Goal: Transaction & Acquisition: Subscribe to service/newsletter

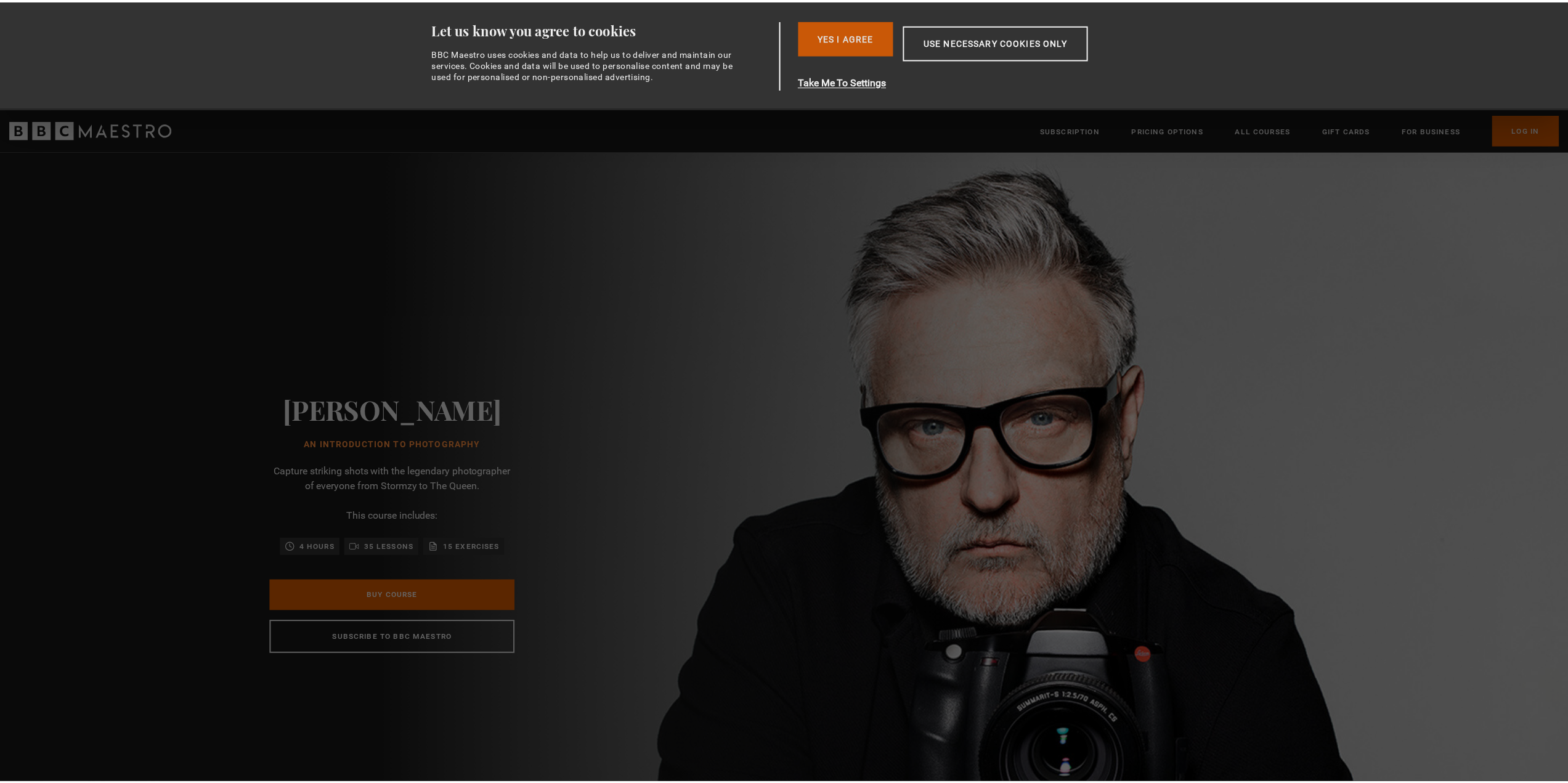
scroll to position [0, 162]
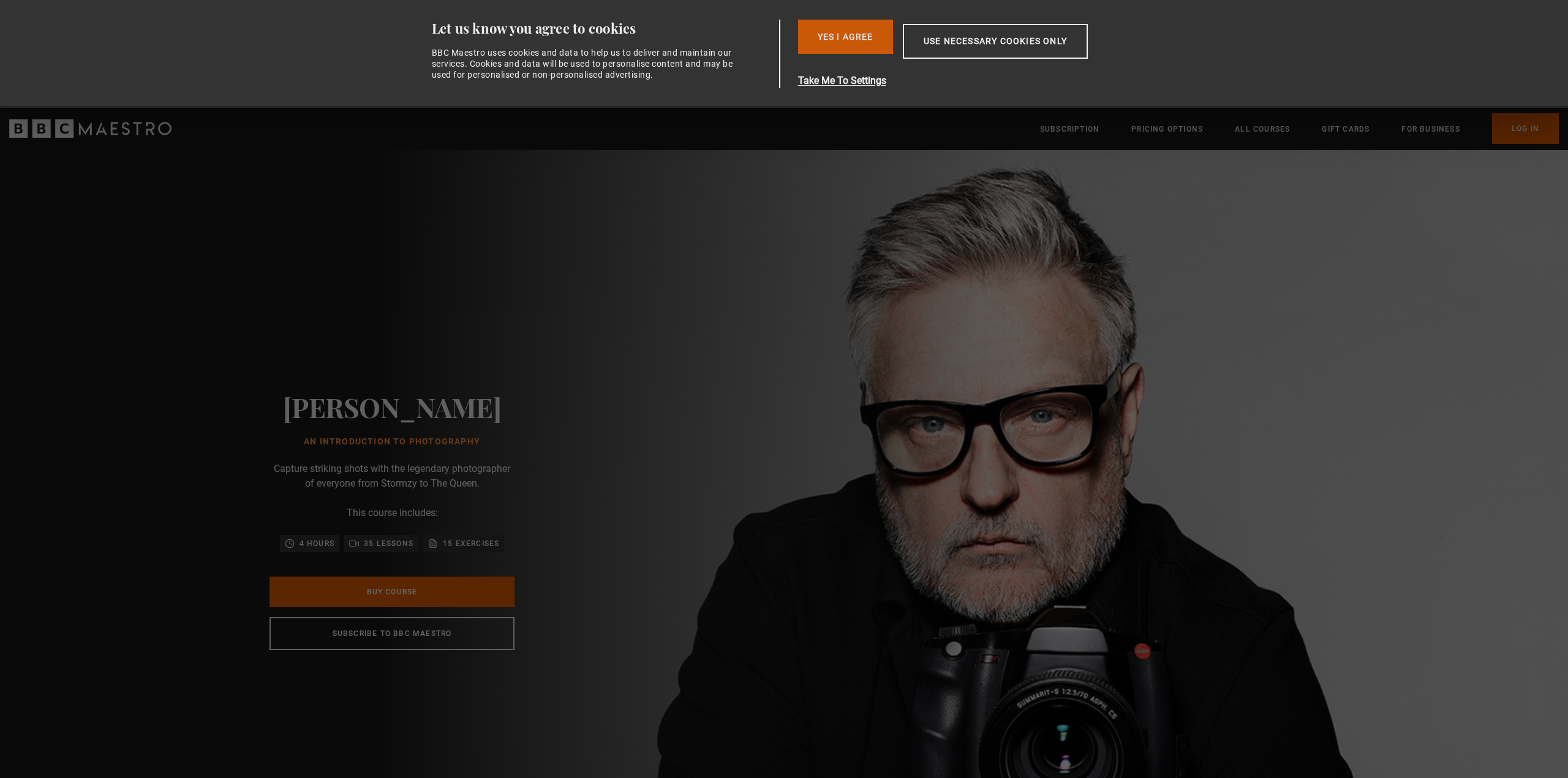
click at [848, 38] on button "Yes I Agree" at bounding box center [845, 37] width 95 height 34
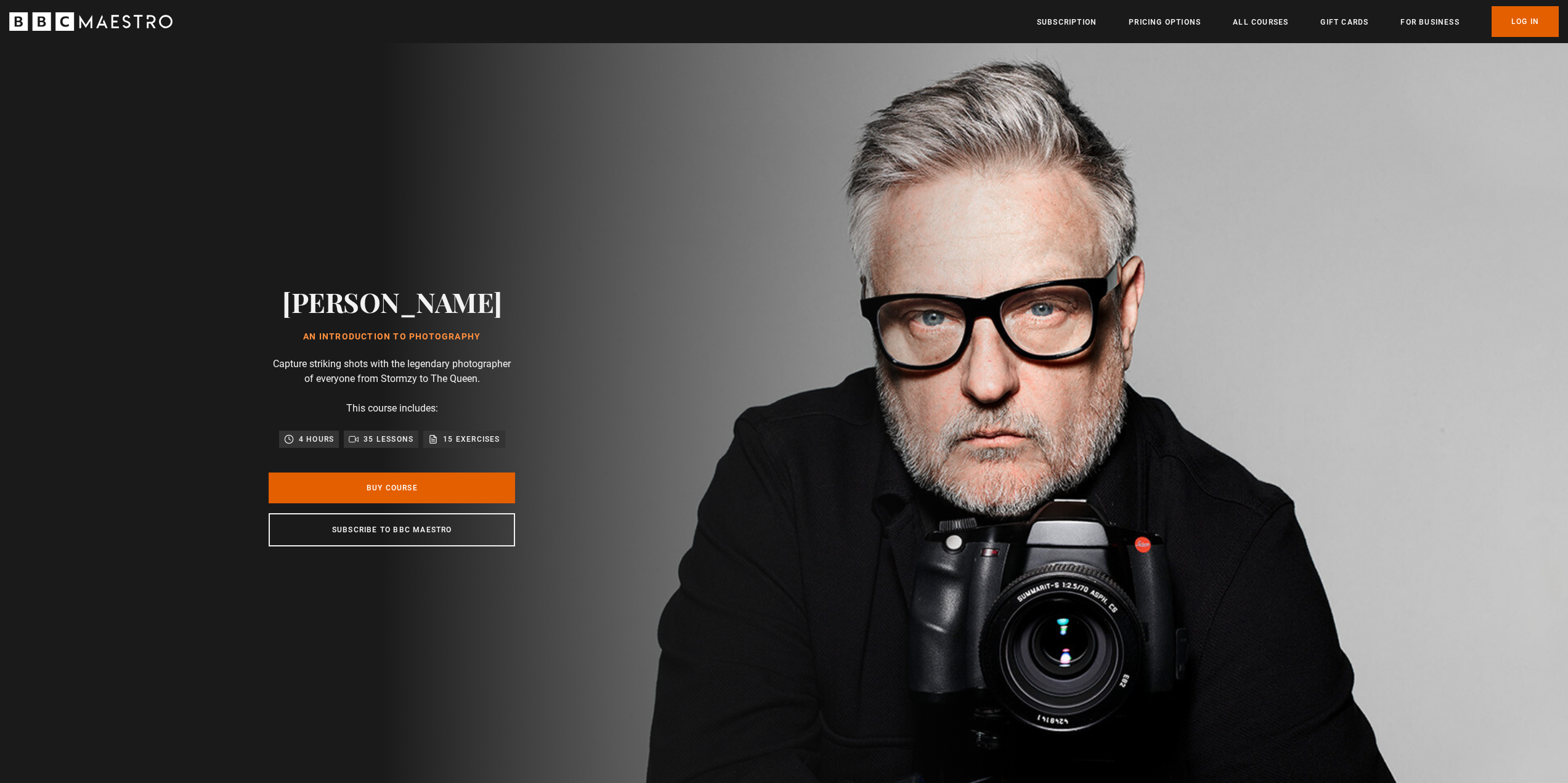
scroll to position [0, 323]
click at [1177, 23] on link "Pricing Options" at bounding box center [1165, 22] width 72 height 12
